Goal: Task Accomplishment & Management: Manage account settings

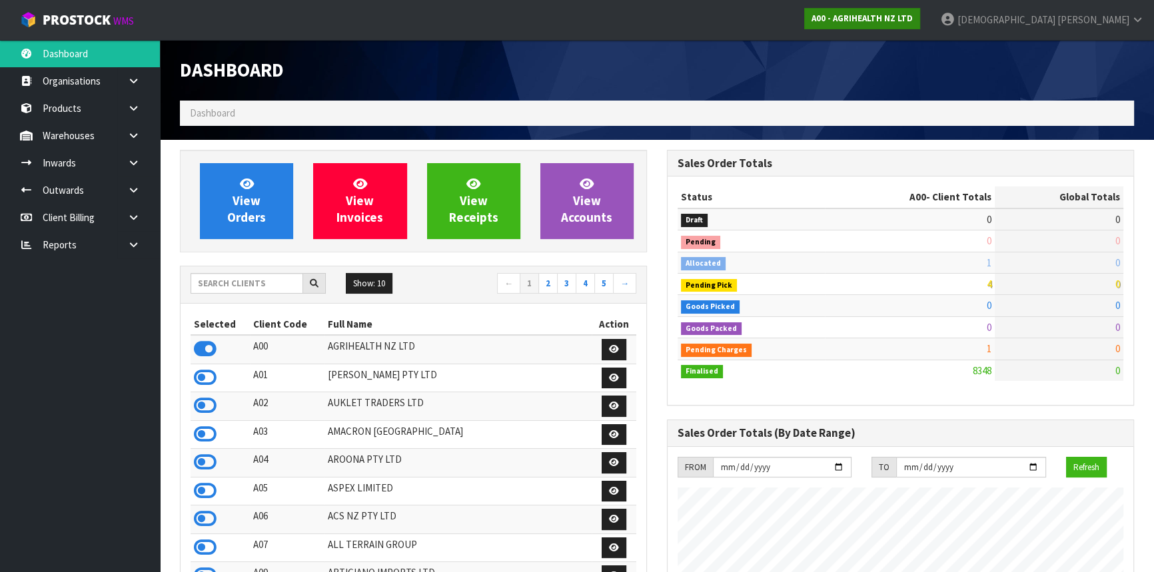
scroll to position [1007, 486]
click at [920, 10] on link "A00 - AGRIHEALTH NZ LTD" at bounding box center [862, 18] width 116 height 21
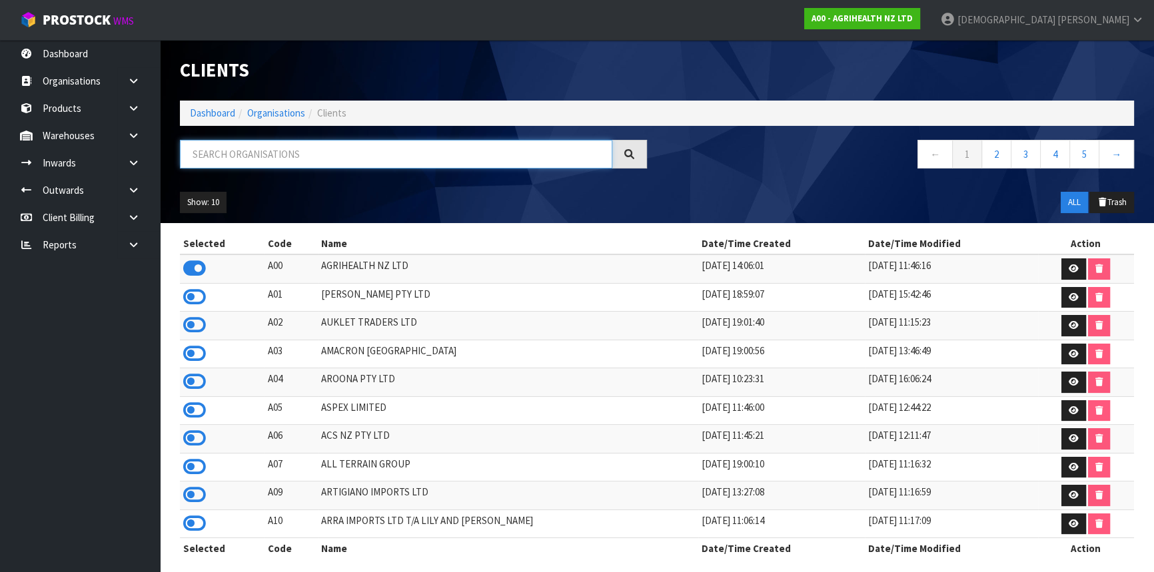
click at [362, 147] on input "text" at bounding box center [396, 154] width 432 height 29
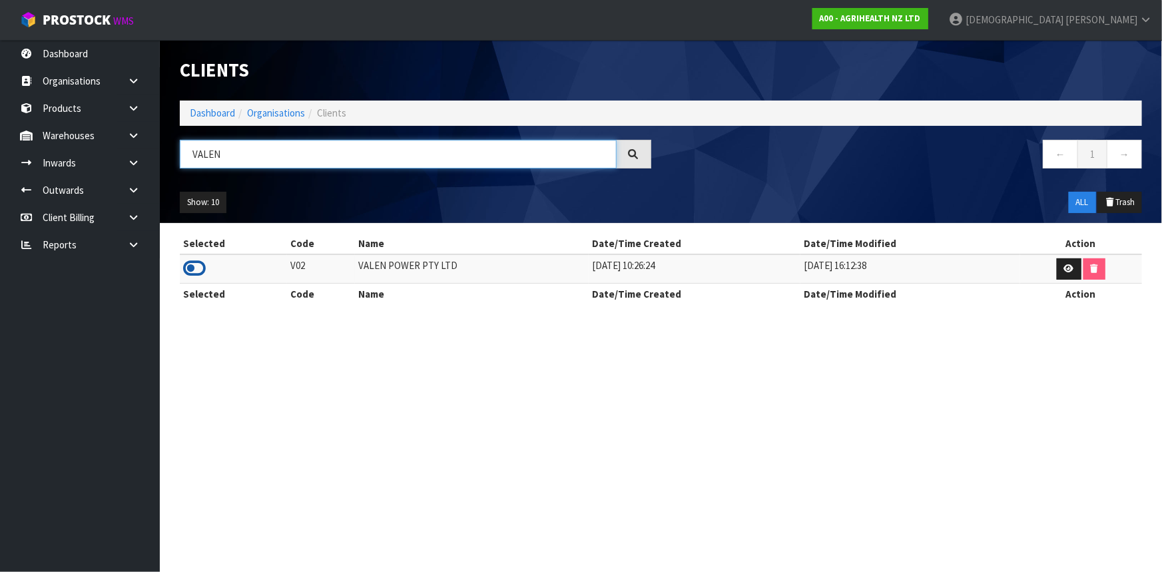
type input "VALEN"
click at [198, 269] on icon at bounding box center [194, 268] width 23 height 20
click at [127, 161] on link at bounding box center [138, 162] width 43 height 27
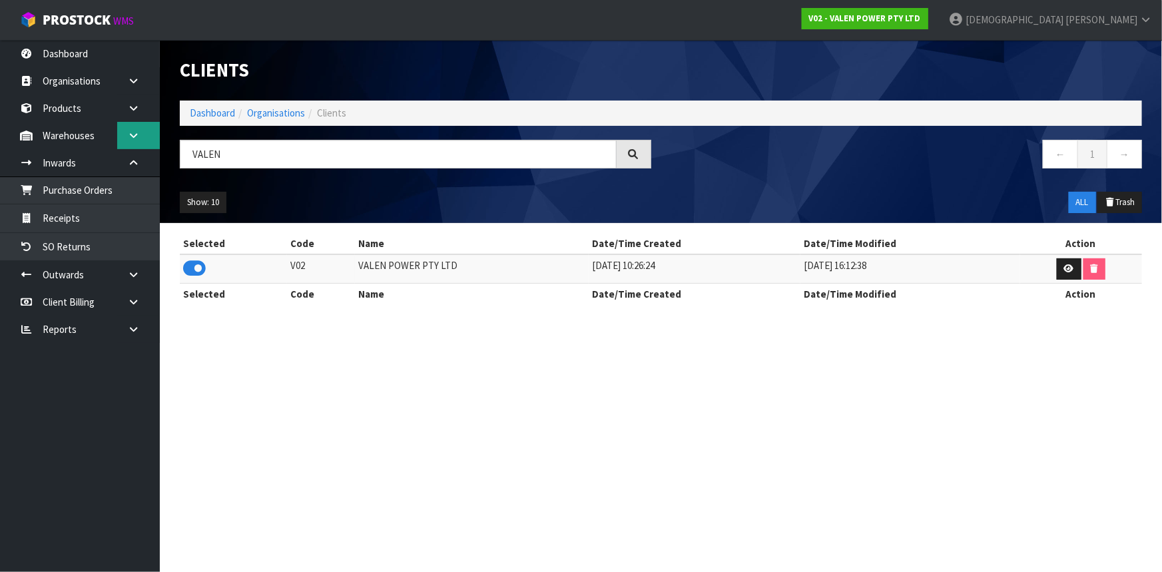
click at [125, 141] on link at bounding box center [138, 135] width 43 height 27
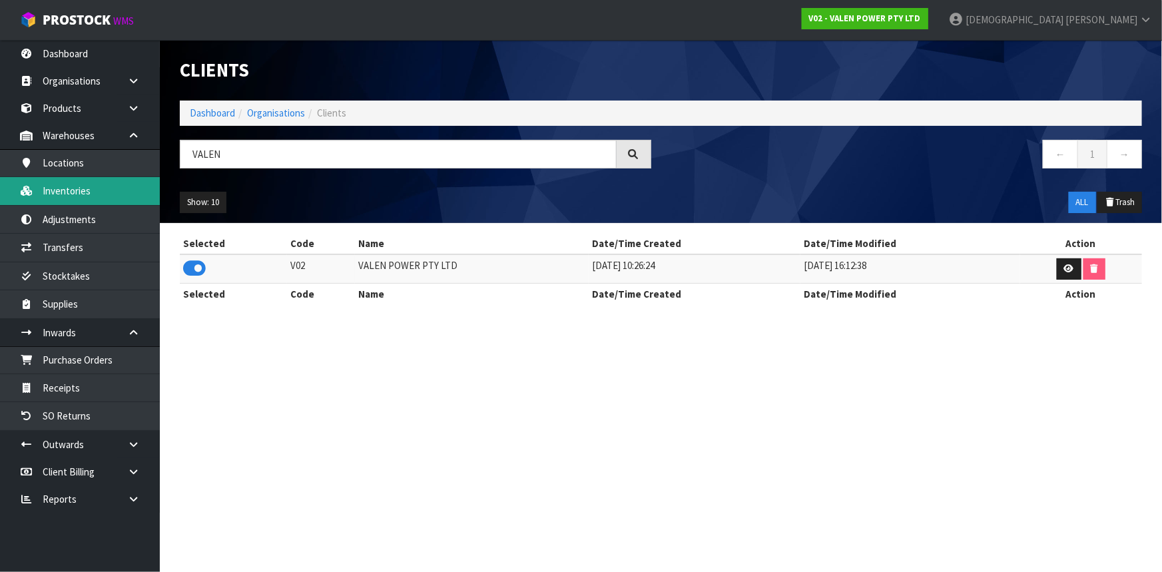
click at [85, 196] on link "Inventories" at bounding box center [80, 190] width 160 height 27
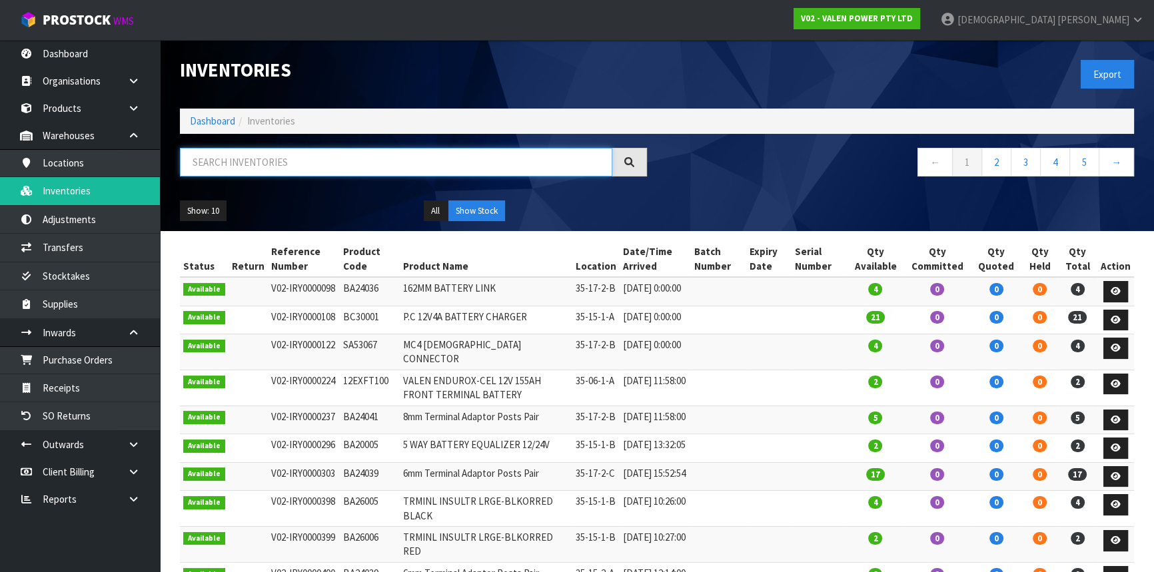
click at [254, 158] on input "text" at bounding box center [396, 162] width 432 height 29
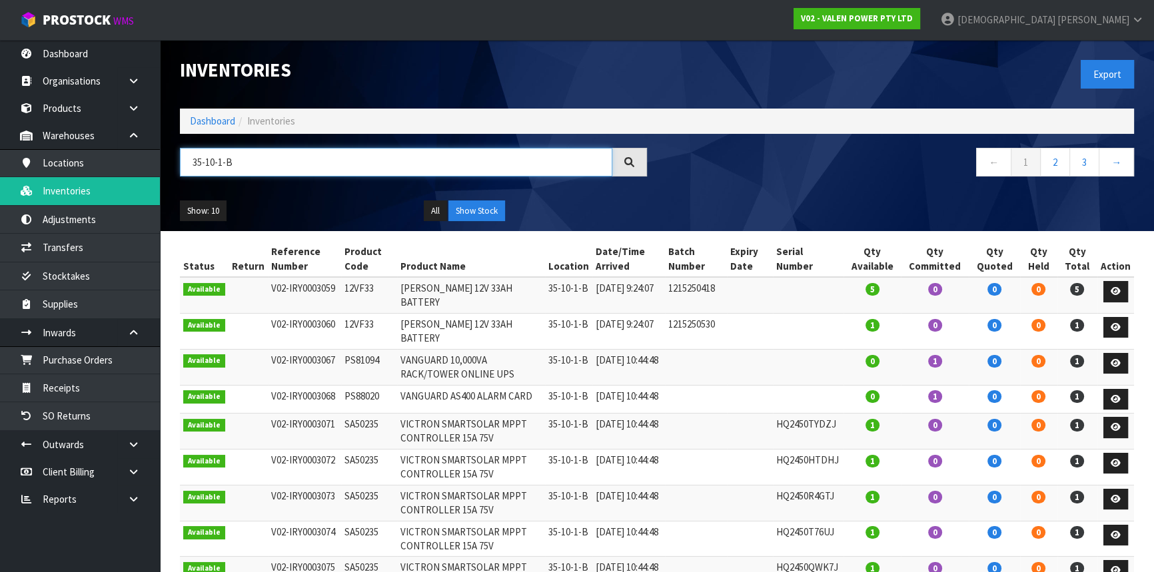
type input "35-10-1-B"
drag, startPoint x: 388, startPoint y: 365, endPoint x: 1082, endPoint y: 395, distance: 694.0
click at [1082, 395] on tbody "Available V02-IRY0003059 12VF33 [PERSON_NAME] 12V 33AH BATTERY 35-10-1-B [DATE]…" at bounding box center [657, 453] width 954 height 352
click at [1043, 413] on td "0" at bounding box center [1038, 399] width 37 height 29
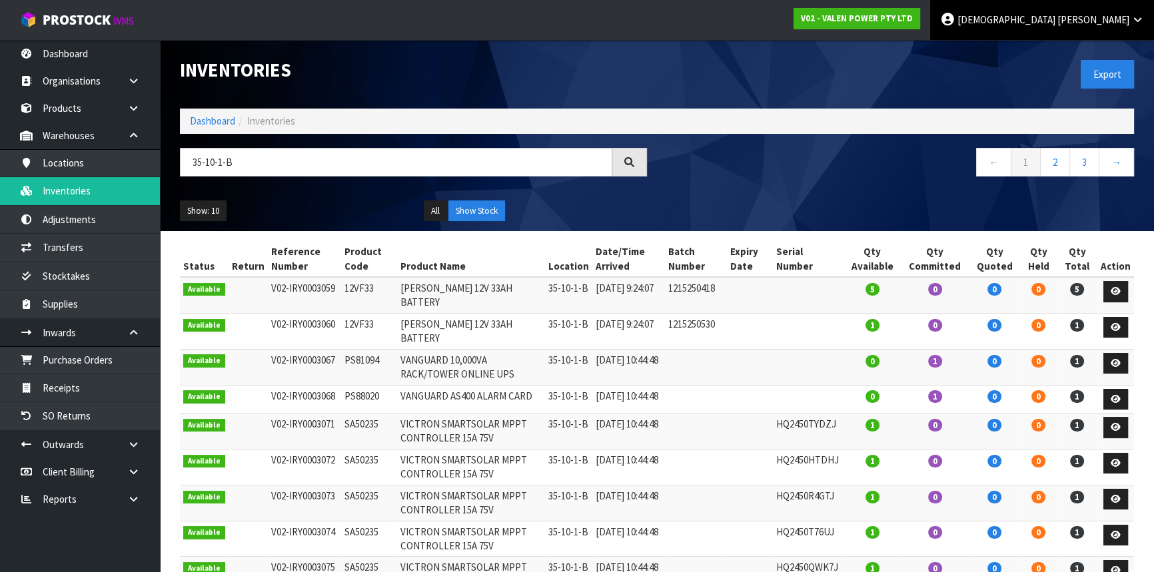
click at [1055, 13] on span "[DEMOGRAPHIC_DATA]" at bounding box center [1006, 19] width 98 height 13
click at [1102, 52] on link "Logout" at bounding box center [1100, 53] width 105 height 18
